Goal: Task Accomplishment & Management: Complete application form

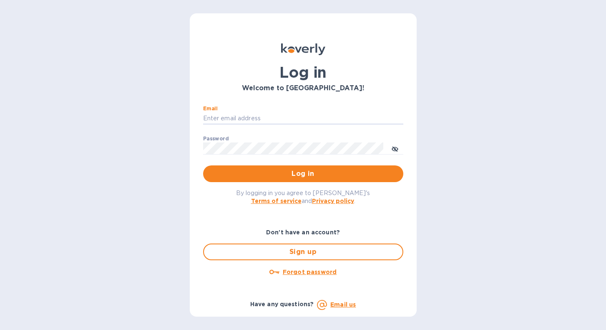
type input "[EMAIL_ADDRESS][DOMAIN_NAME]"
click at [303, 173] on button "Log in" at bounding box center [303, 173] width 200 height 17
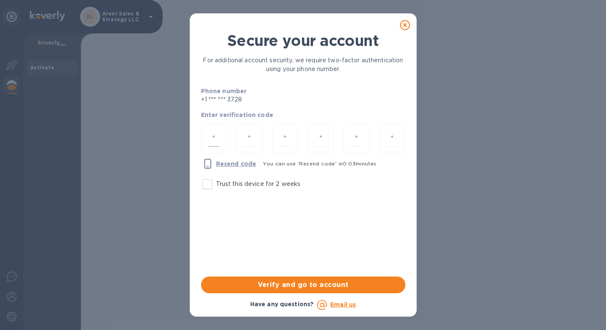
click at [213, 141] on input "number" at bounding box center [214, 138] width 12 height 15
type input "7"
type input "2"
type input "5"
type input "2"
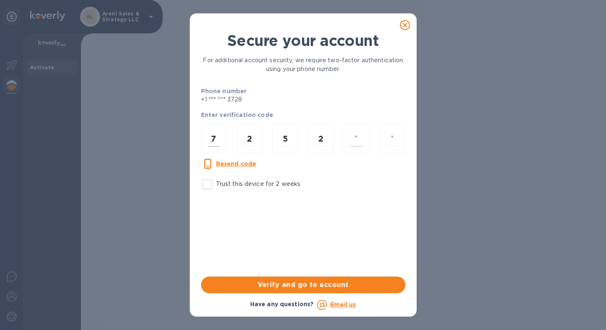
type input "5"
type input "7"
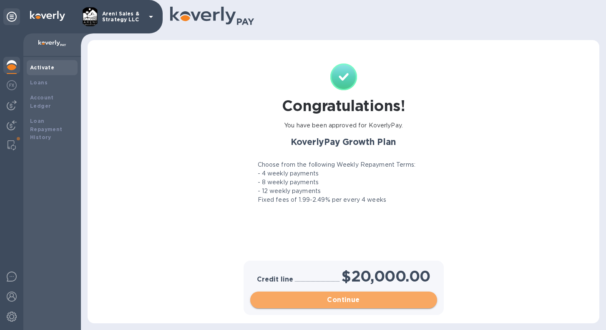
click at [396, 304] on span "Continue" at bounding box center [344, 300] width 174 height 10
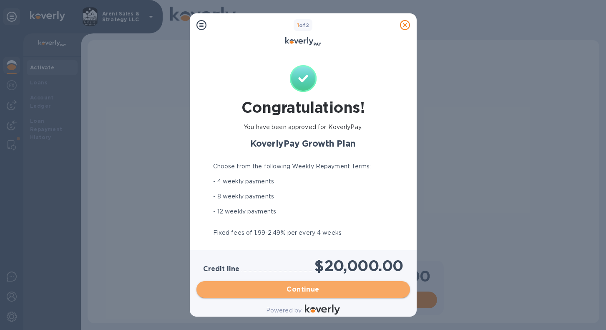
click at [336, 292] on span "Continue" at bounding box center [303, 289] width 200 height 10
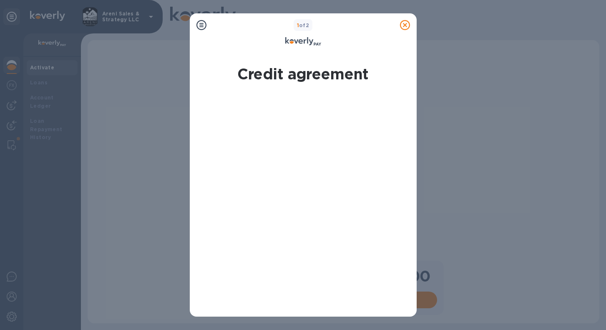
drag, startPoint x: 413, startPoint y: 74, endPoint x: 413, endPoint y: 88, distance: 13.8
click at [413, 88] on div "Credit agreement Expand page view By signing electronically, I Suzie Dagenais c…" at bounding box center [303, 274] width 227 height 445
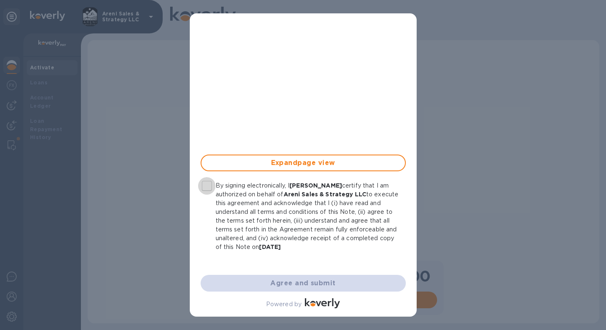
click at [206, 187] on input "By signing electronically, I Suzie Dagenais certify that I am authorized on beh…" at bounding box center [207, 186] width 18 height 18
checkbox input "true"
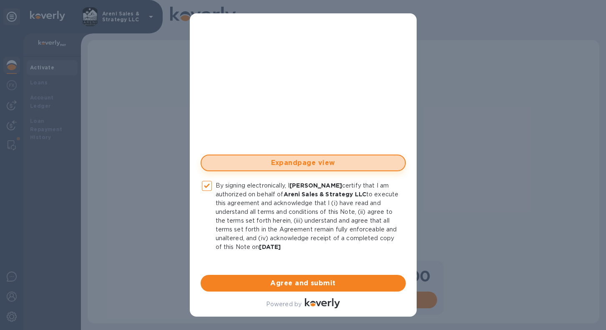
click at [304, 164] on span "Expand page view" at bounding box center [303, 163] width 190 height 10
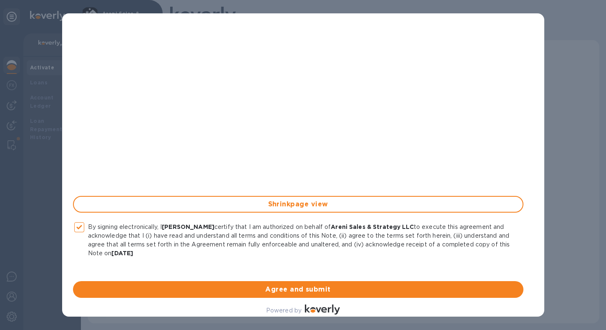
scroll to position [164, 0]
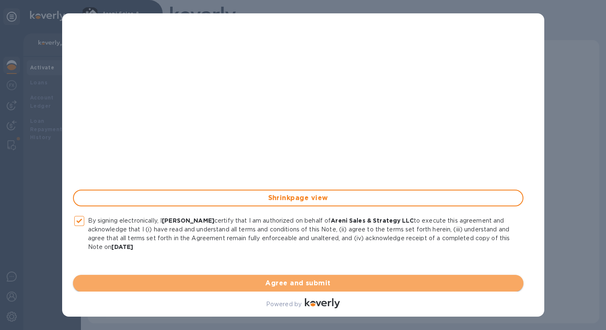
click at [318, 290] on button "Agree and submit" at bounding box center [298, 283] width 451 height 17
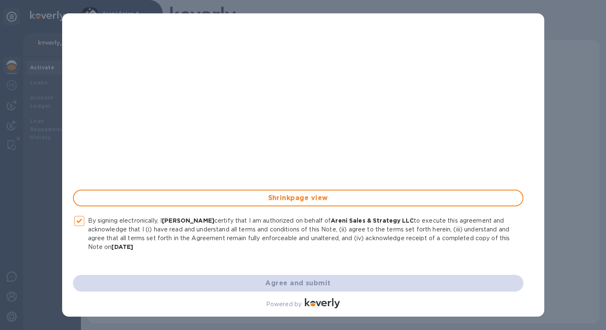
checkbox input "false"
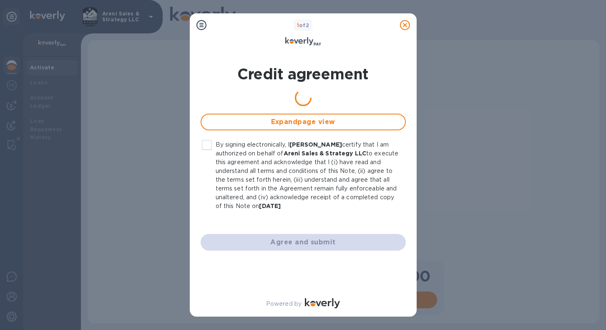
scroll to position [0, 0]
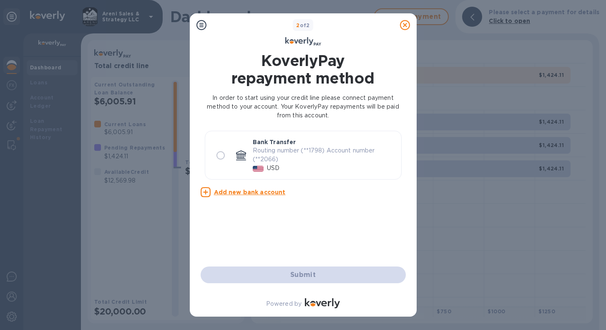
click at [221, 155] on input "radio" at bounding box center [221, 155] width 18 height 18
radio input "true"
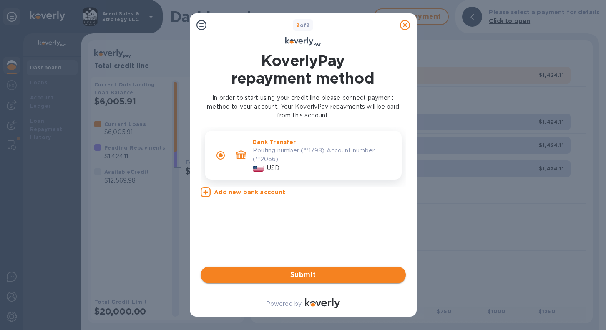
click at [364, 275] on span "Submit" at bounding box center [303, 275] width 192 height 10
